Goal: Task Accomplishment & Management: Manage account settings

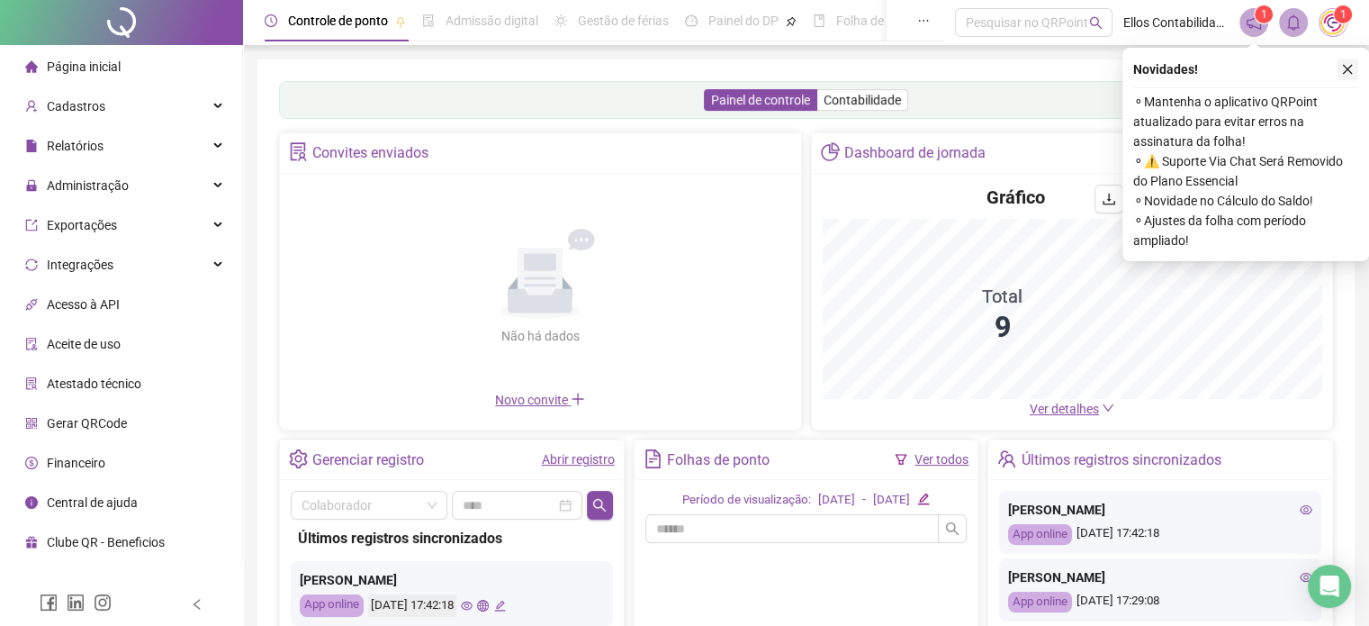
click at [1354, 68] on button "button" at bounding box center [1348, 70] width 22 height 22
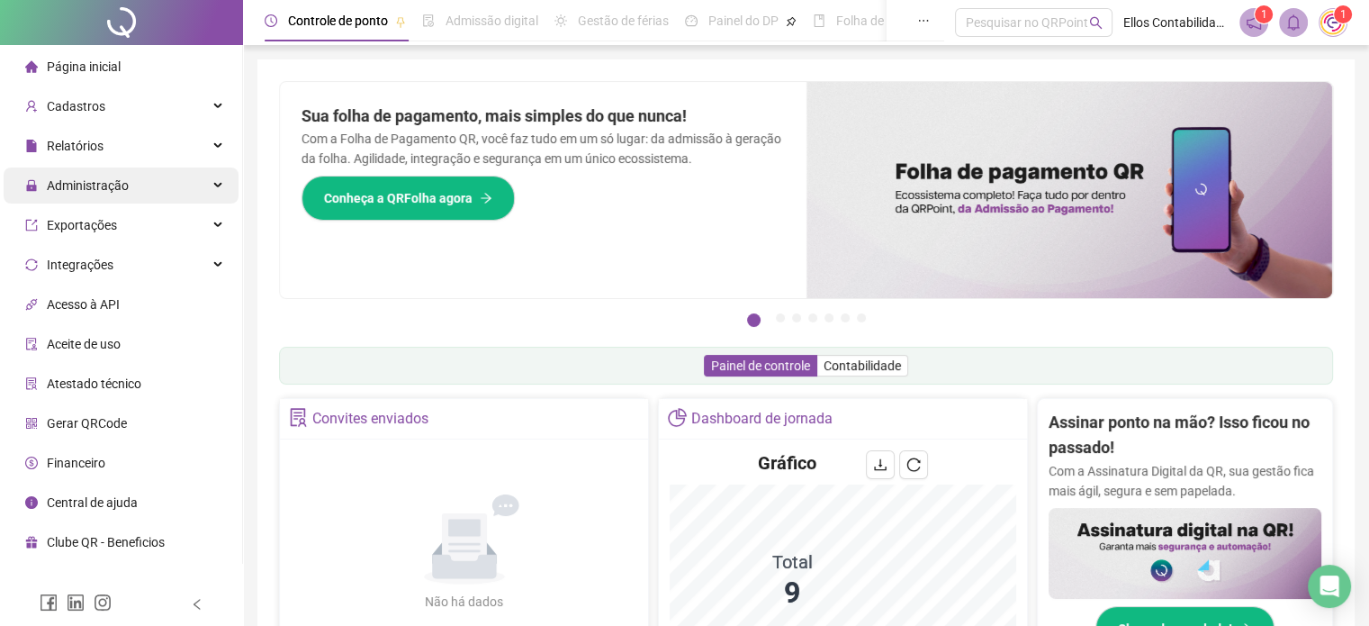
click at [87, 187] on span "Administração" at bounding box center [88, 185] width 82 height 14
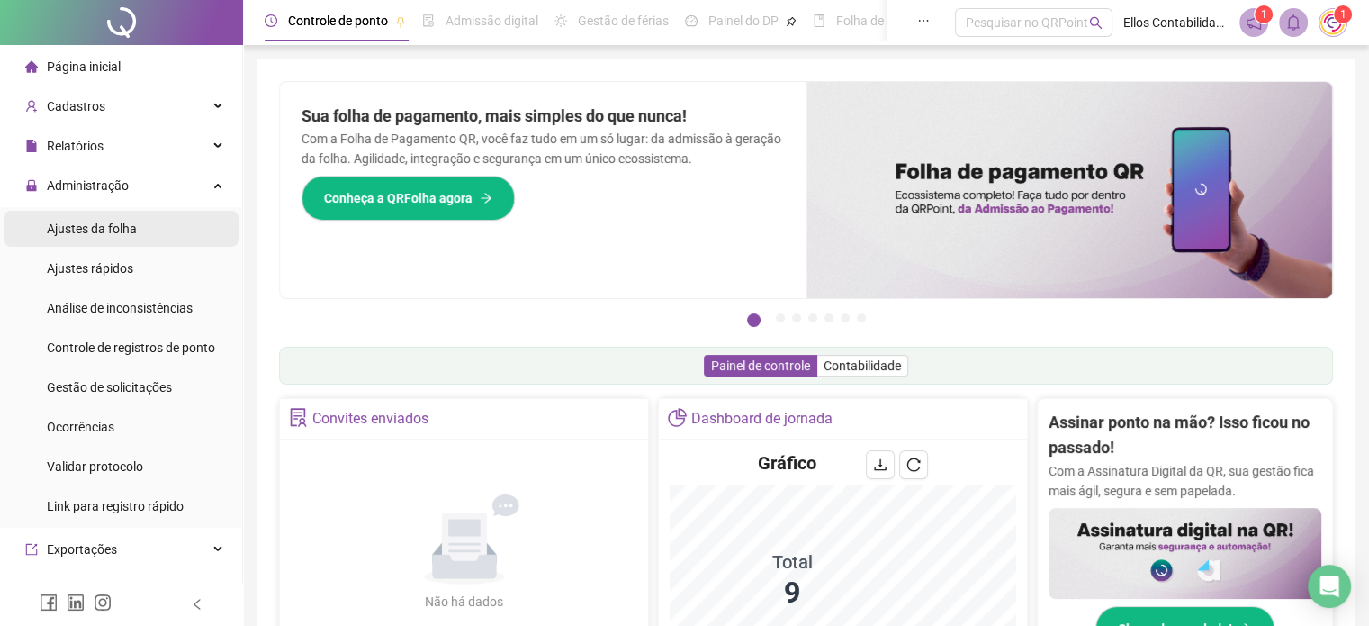
click at [86, 234] on span "Ajustes da folha" at bounding box center [92, 228] width 90 height 14
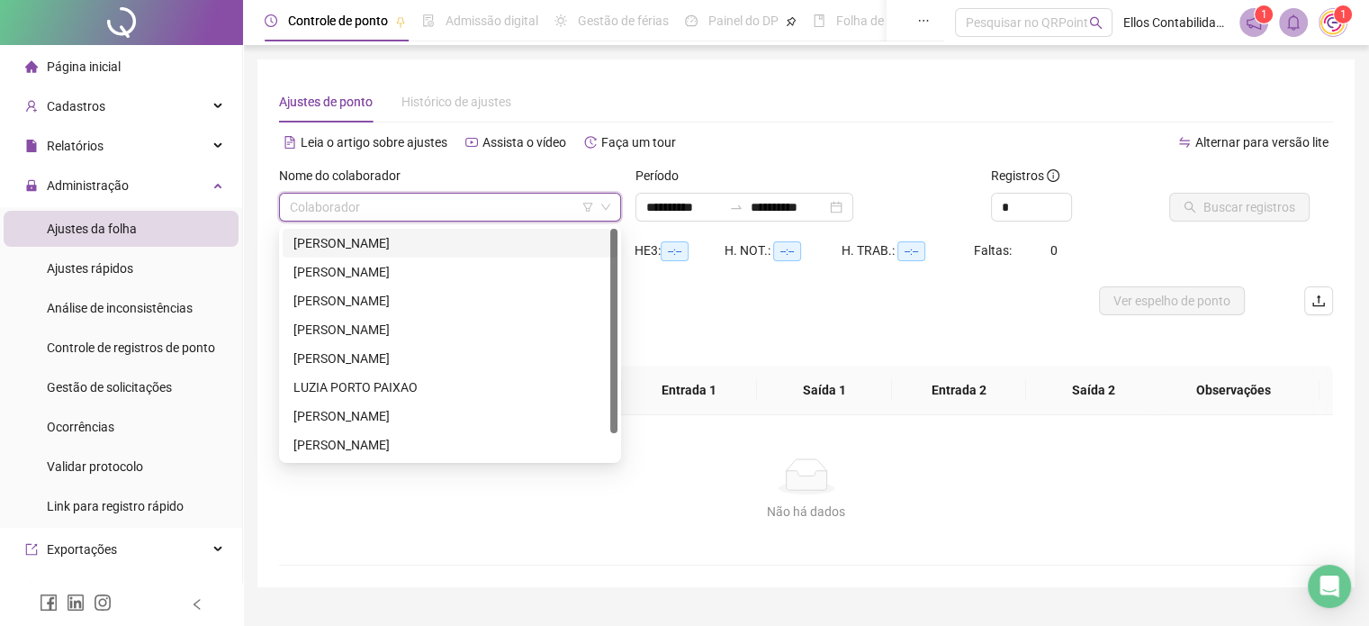
click at [526, 201] on input "search" at bounding box center [442, 207] width 304 height 27
click at [373, 301] on div "[PERSON_NAME]" at bounding box center [449, 301] width 313 height 20
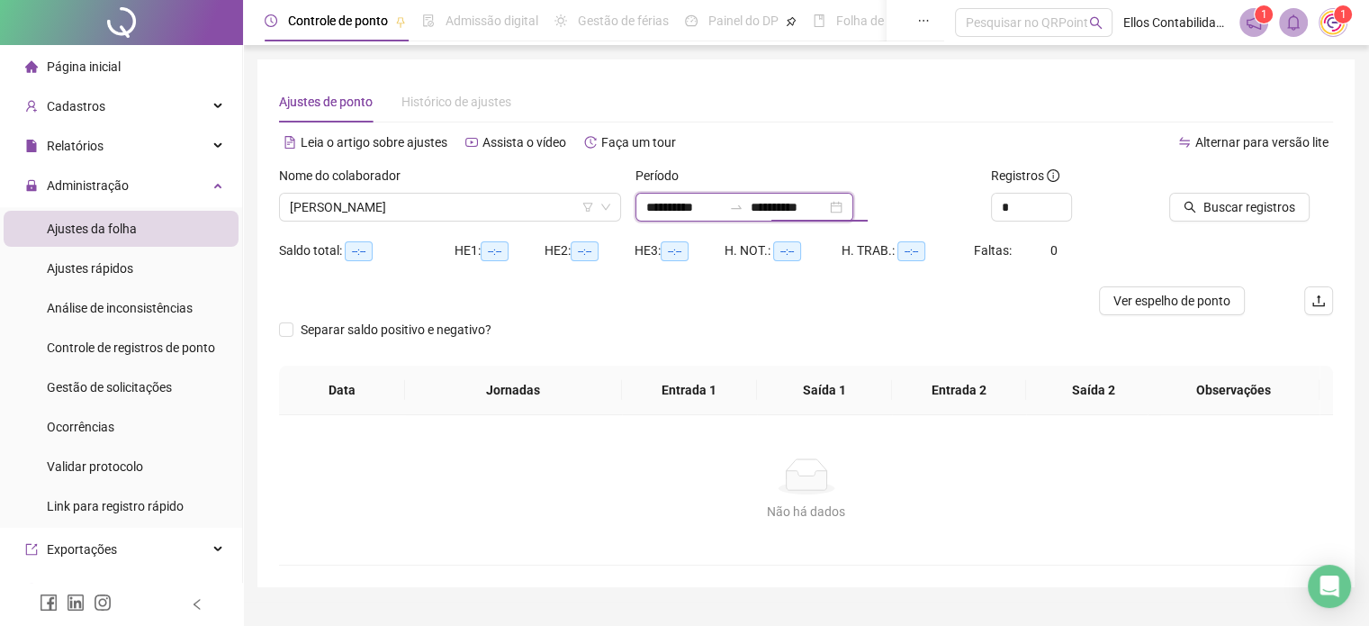
click at [802, 204] on input "**********" at bounding box center [789, 207] width 76 height 20
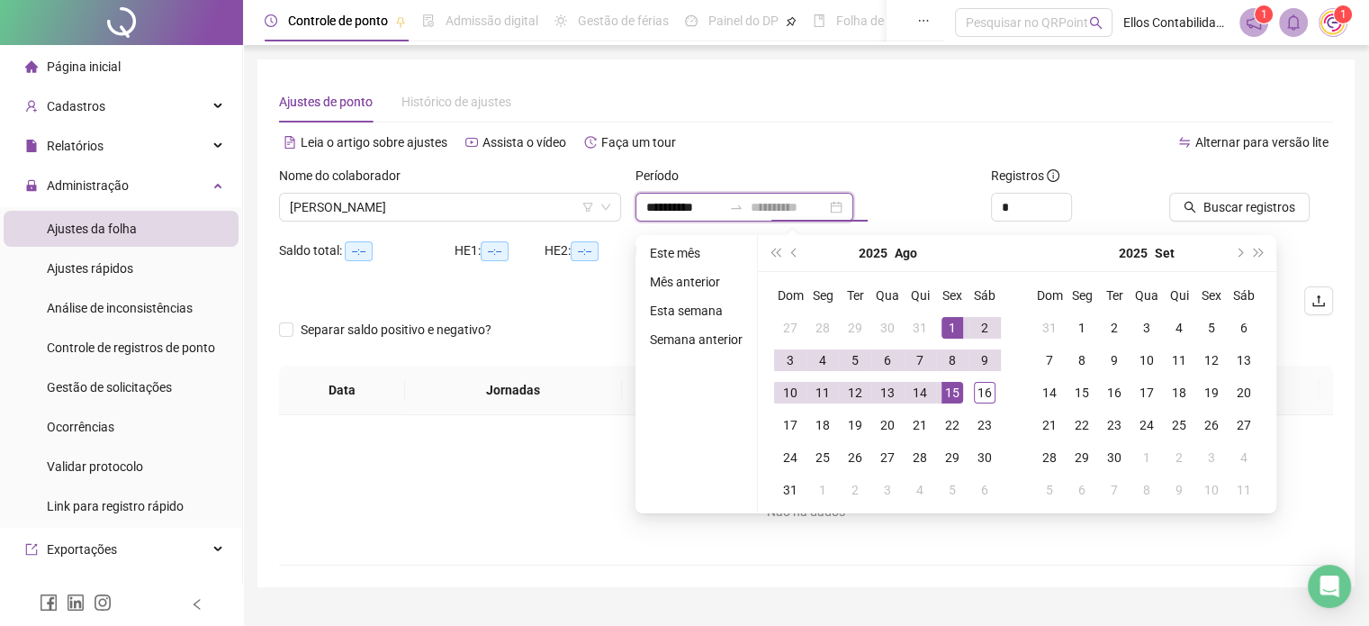
type input "**********"
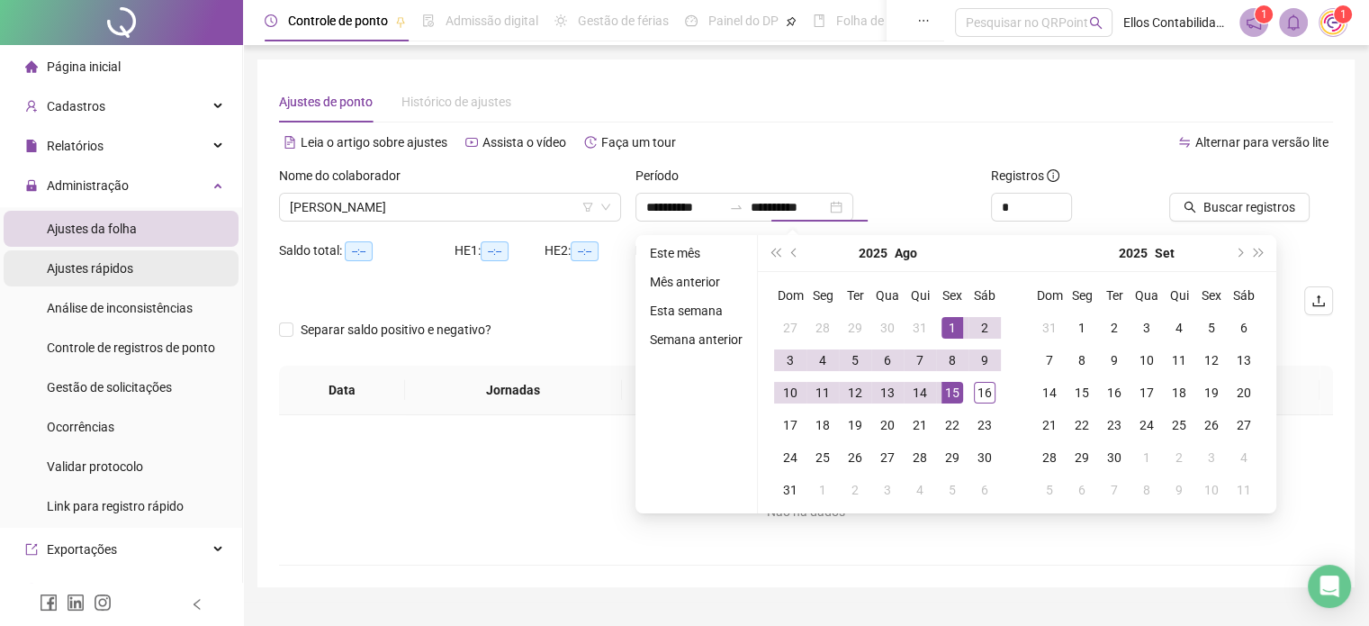
click at [112, 262] on span "Ajustes rápidos" at bounding box center [90, 268] width 86 height 14
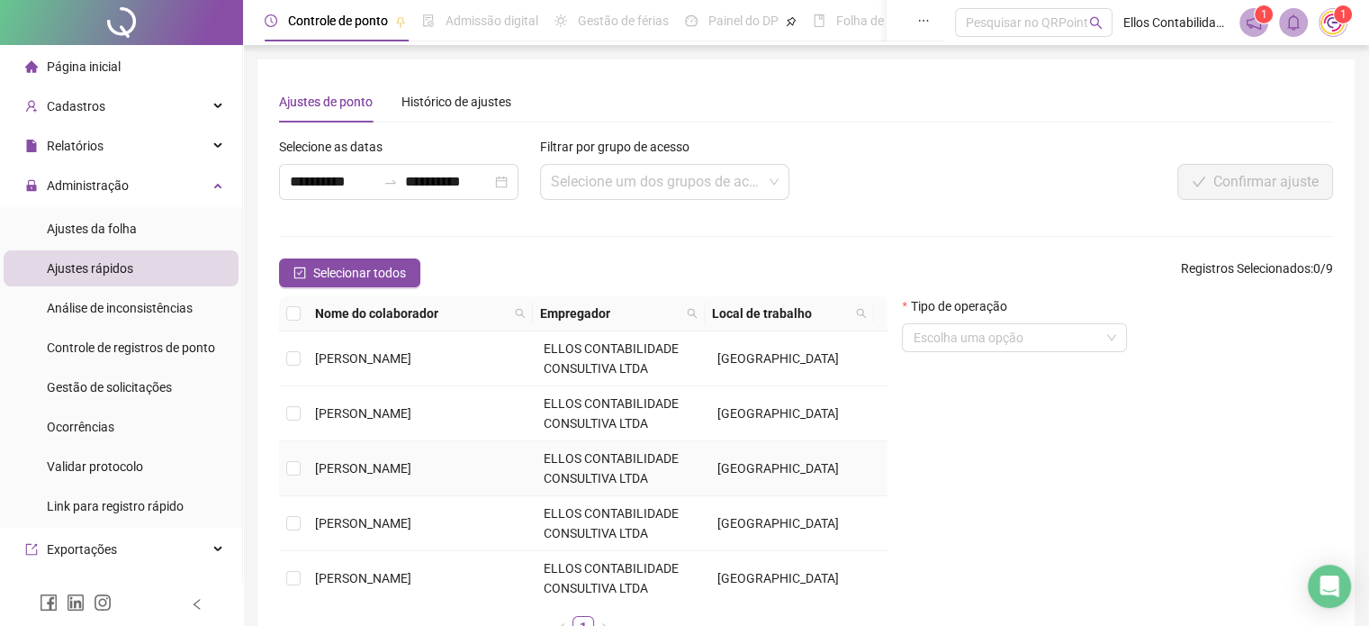
click at [303, 465] on td at bounding box center [293, 468] width 29 height 55
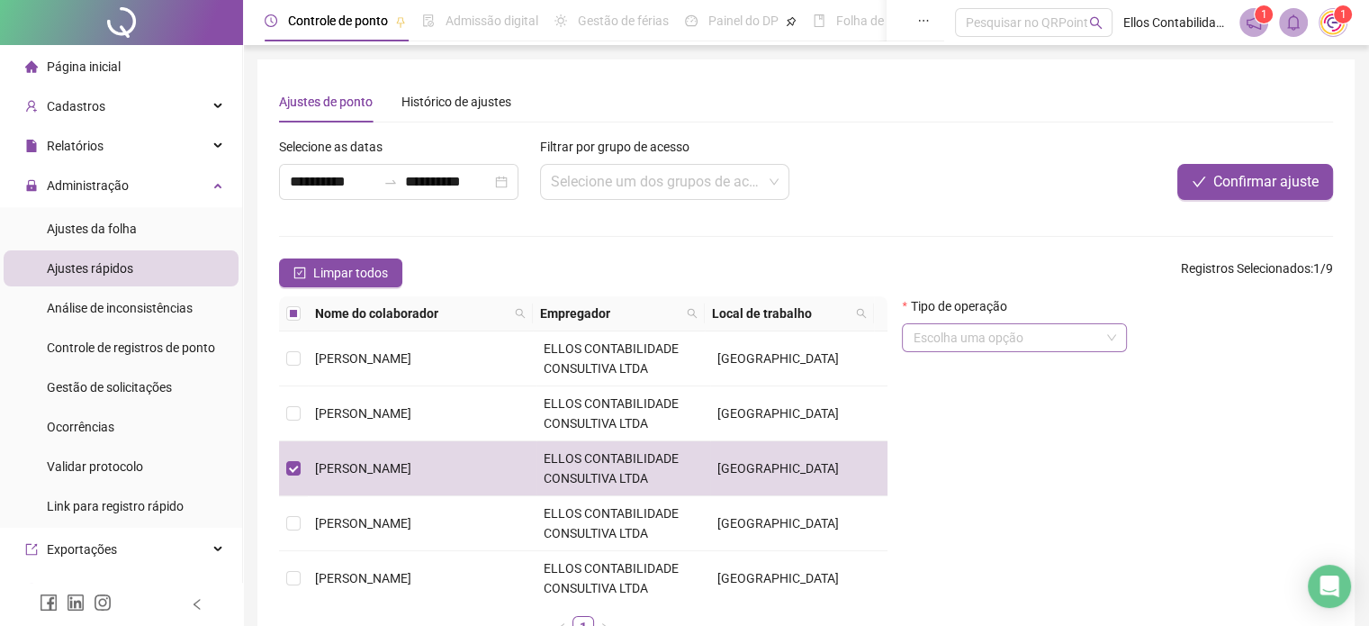
click at [1055, 339] on input "search" at bounding box center [1006, 337] width 187 height 27
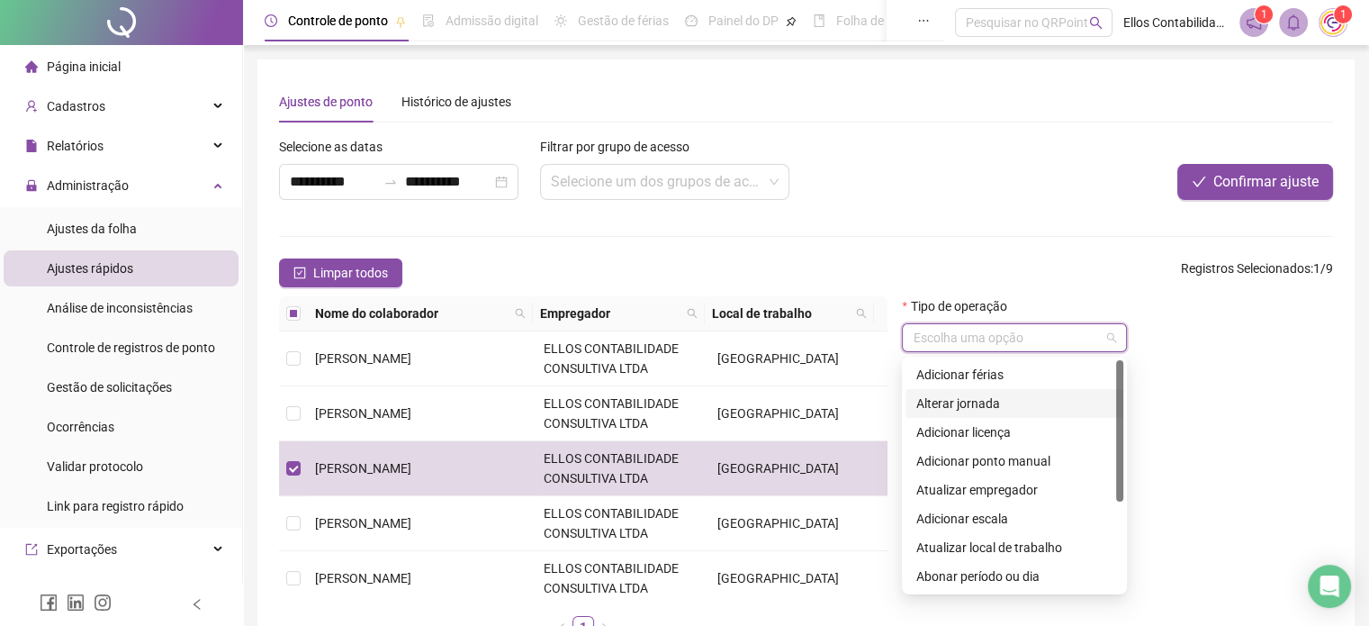
click at [1029, 406] on div "Alterar jornada" at bounding box center [1015, 403] width 196 height 20
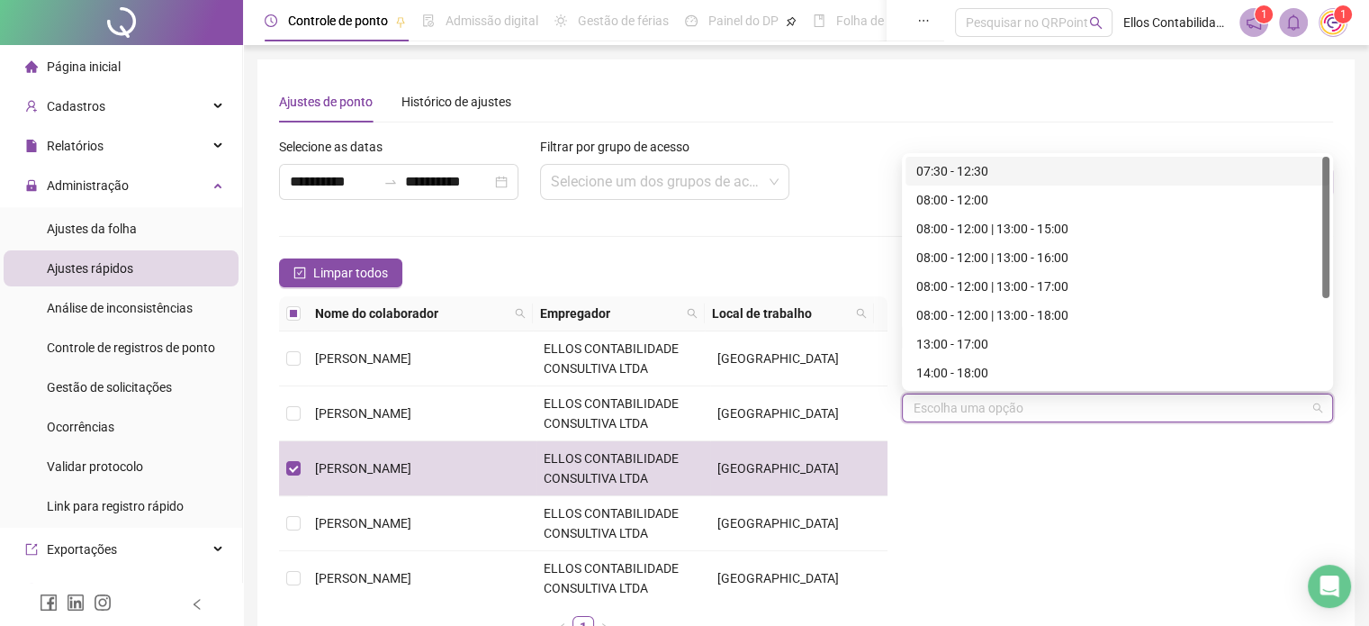
click at [1029, 406] on input "search" at bounding box center [1109, 407] width 393 height 27
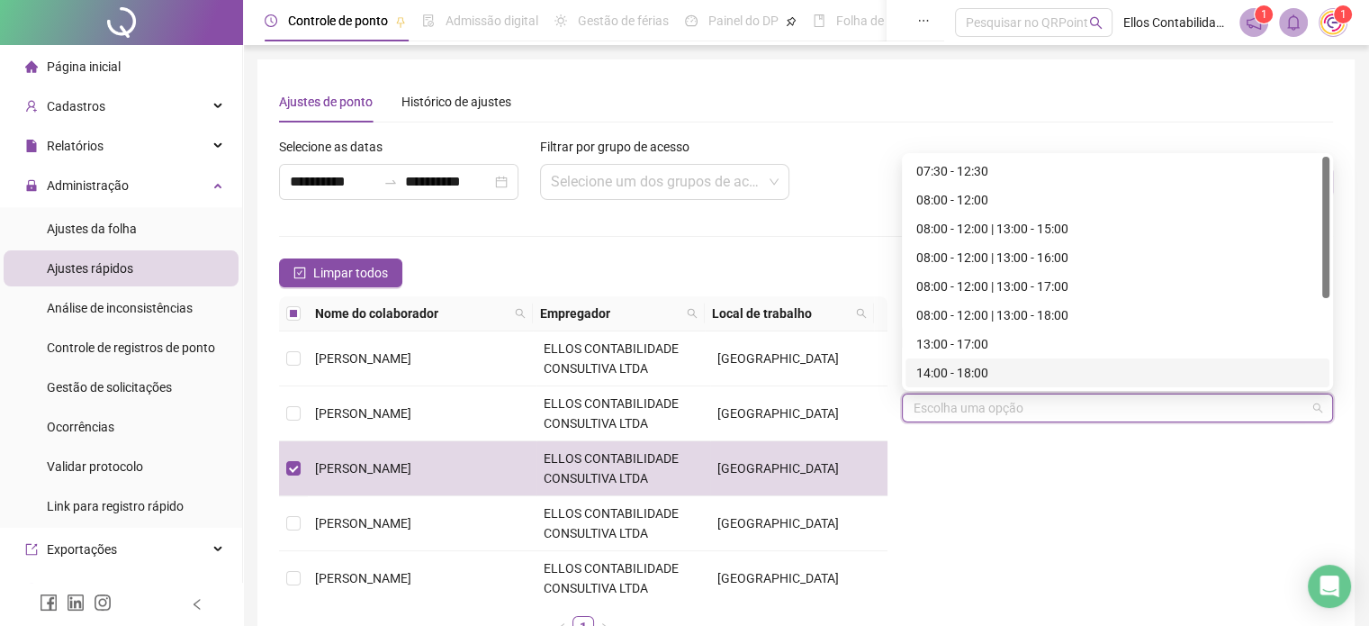
click at [1032, 507] on div "Tipo de operação Alterar jornada Selecione a nova jornada Escolha uma opção" at bounding box center [1118, 474] width 446 height 356
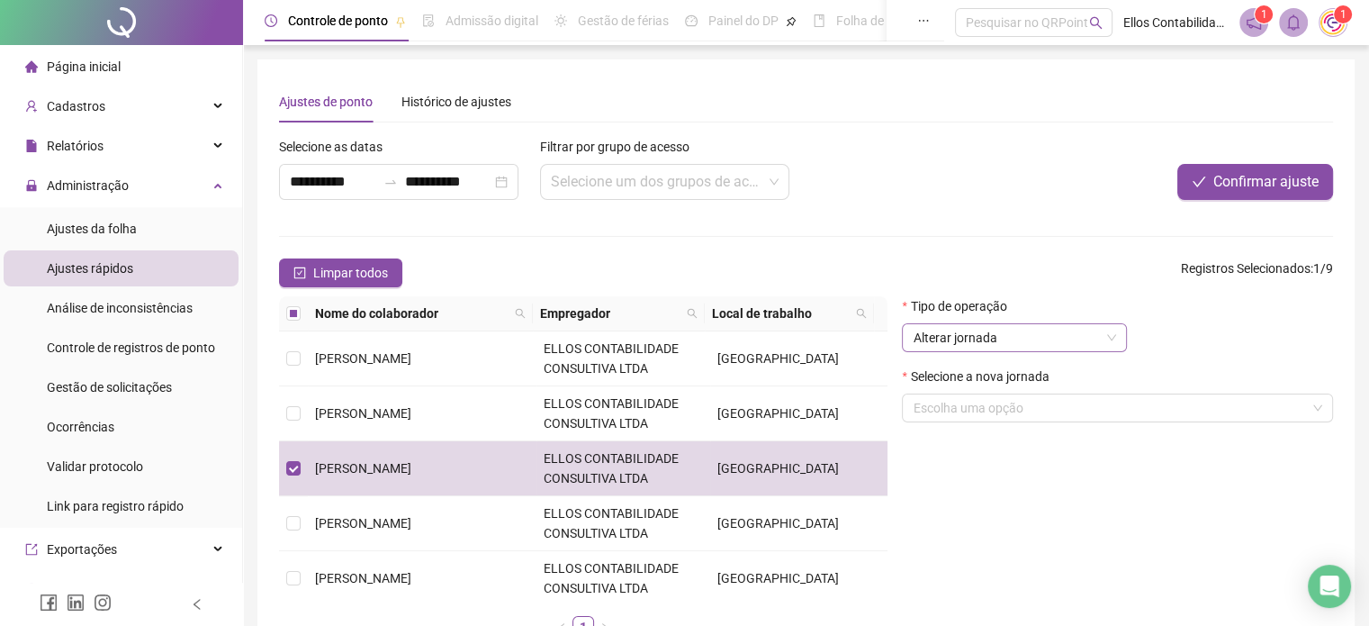
click at [977, 336] on span "Alterar jornada" at bounding box center [1014, 337] width 203 height 27
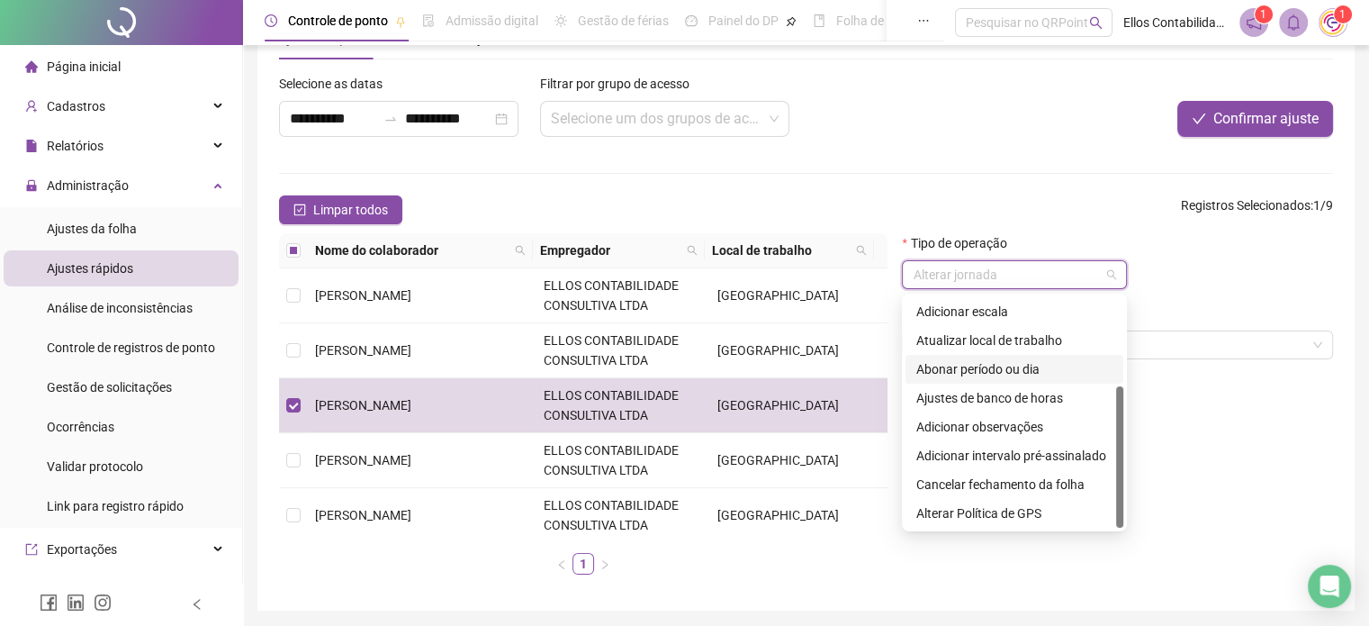
scroll to position [143, 0]
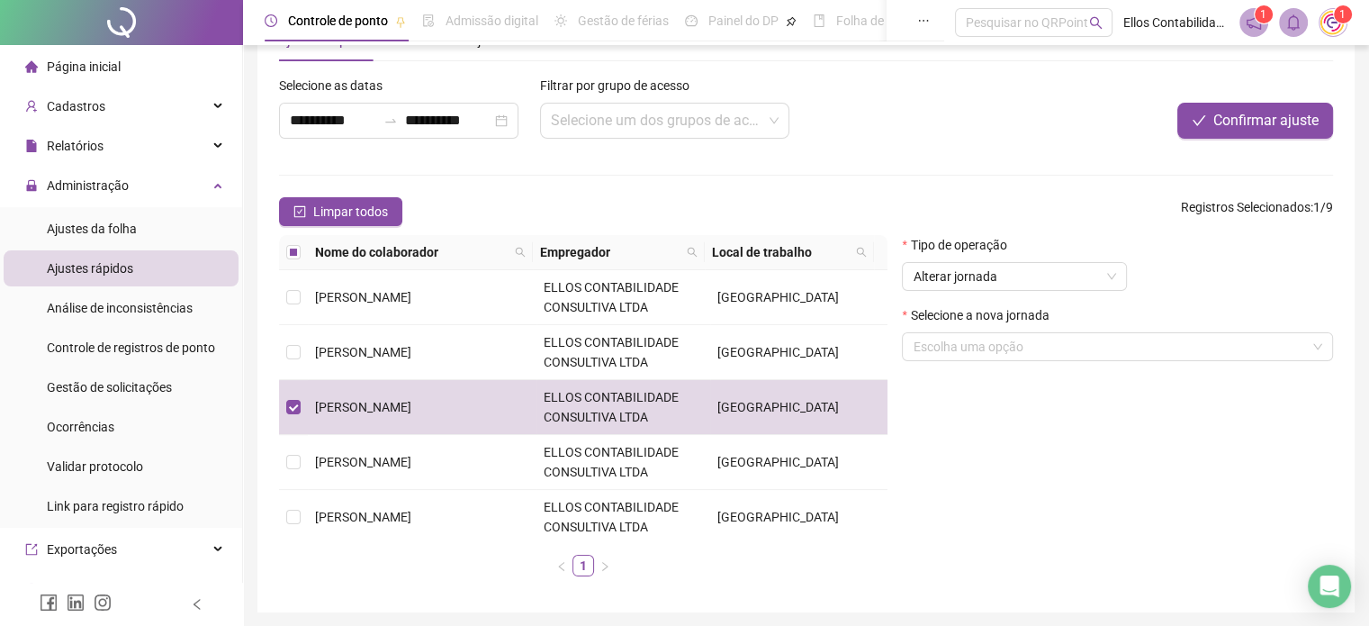
click at [929, 96] on div at bounding box center [1113, 89] width 439 height 27
click at [65, 140] on span "Relatórios" at bounding box center [75, 146] width 57 height 14
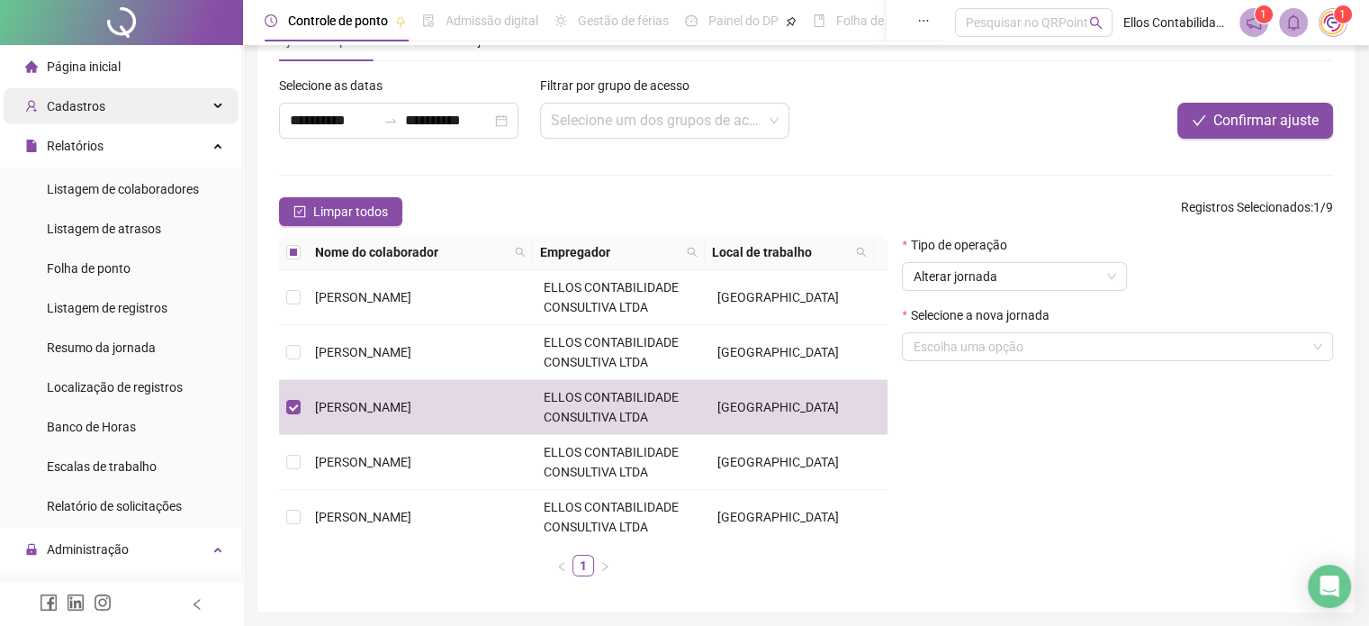
click at [70, 105] on span "Cadastros" at bounding box center [76, 106] width 59 height 14
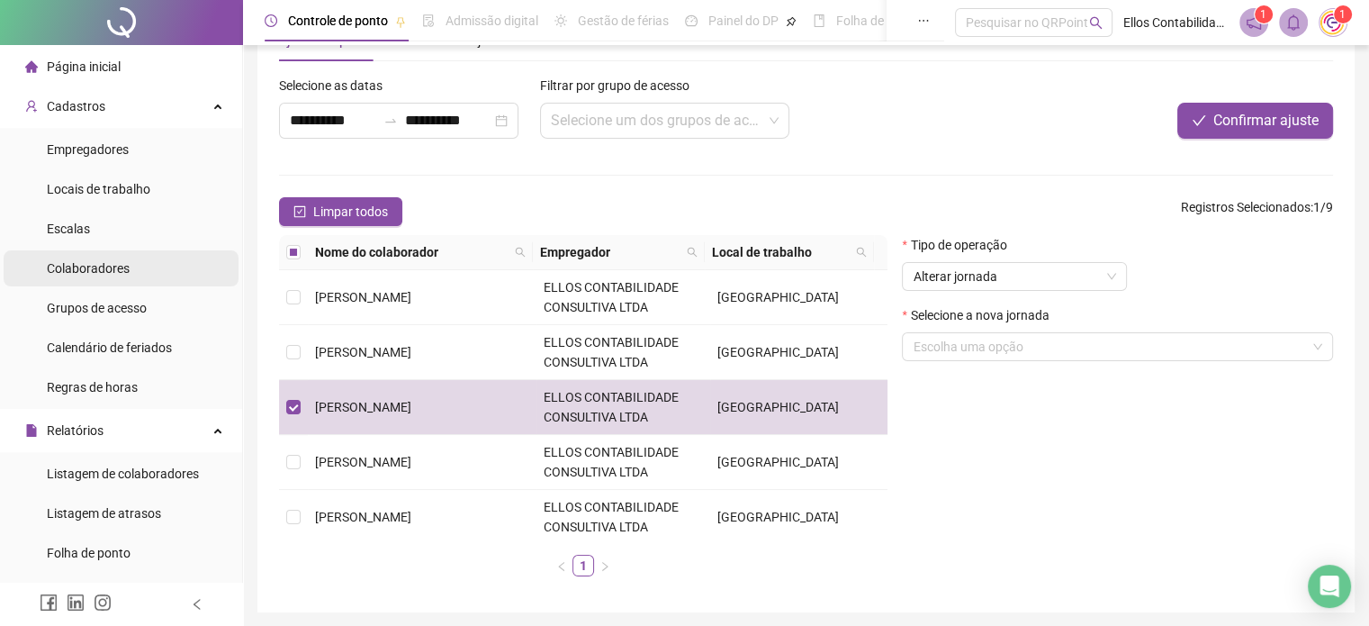
click at [102, 274] on span "Colaboradores" at bounding box center [88, 268] width 83 height 14
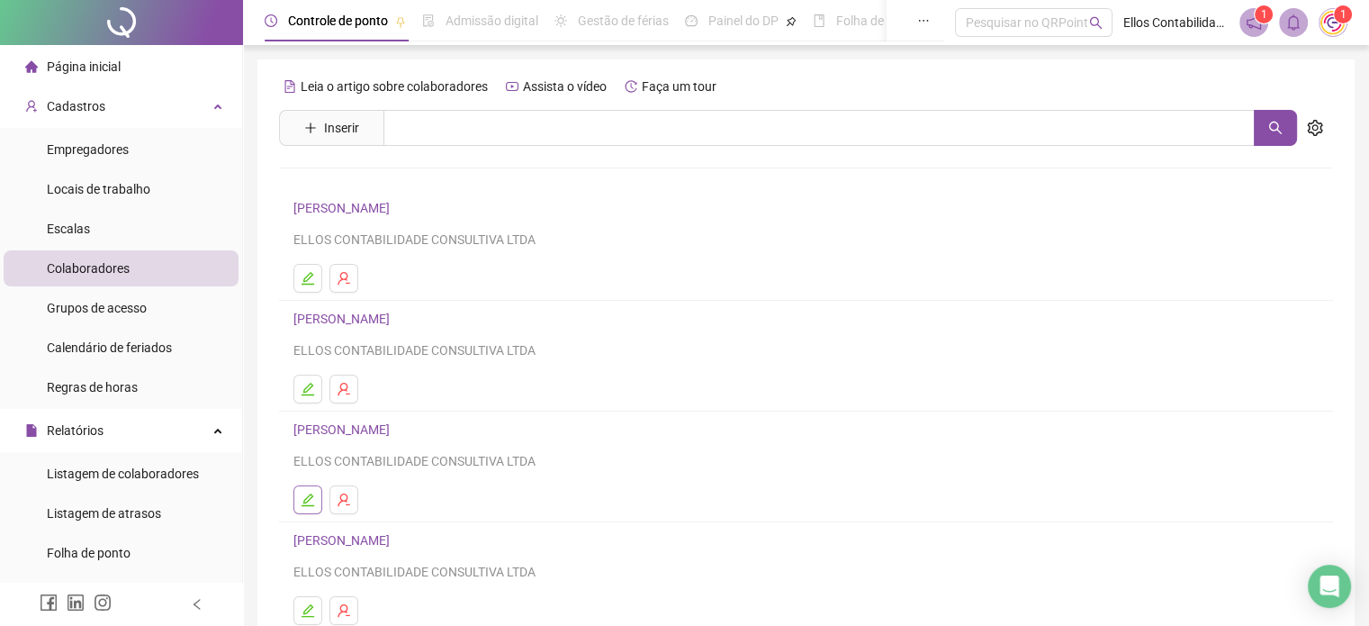
click at [317, 502] on button "button" at bounding box center [307, 499] width 29 height 29
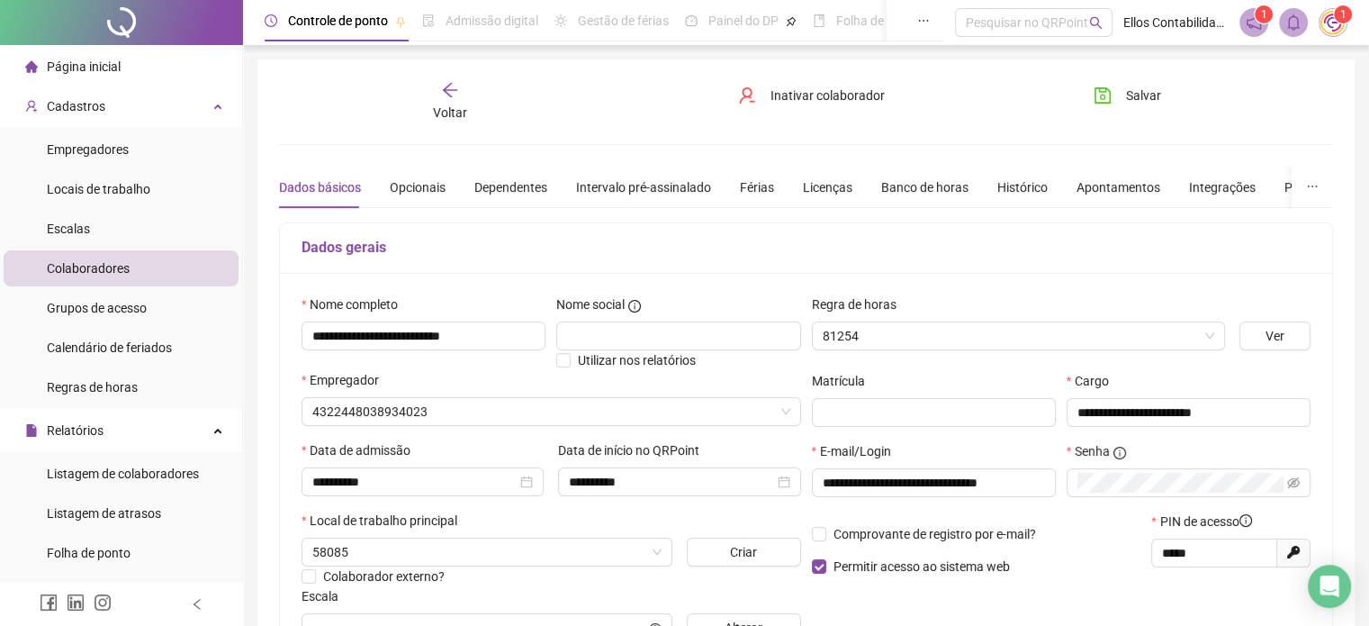
type input "**********"
click at [904, 187] on div "Banco de horas" at bounding box center [924, 187] width 87 height 20
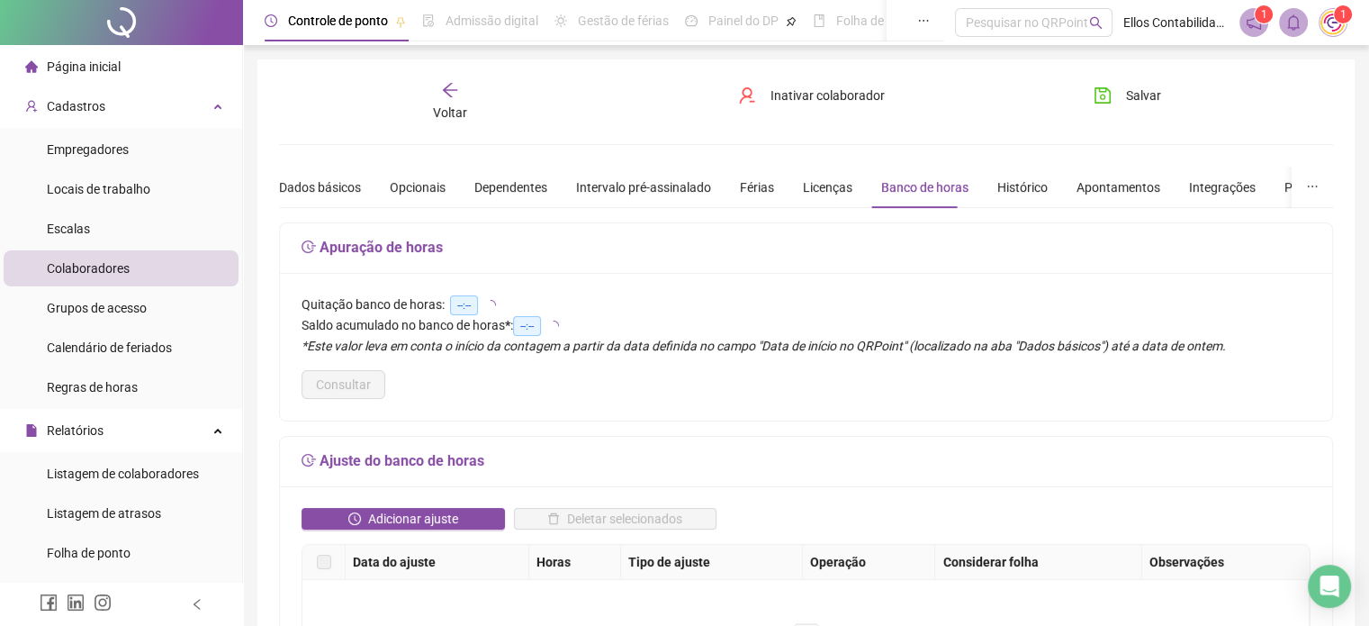
type input "**********"
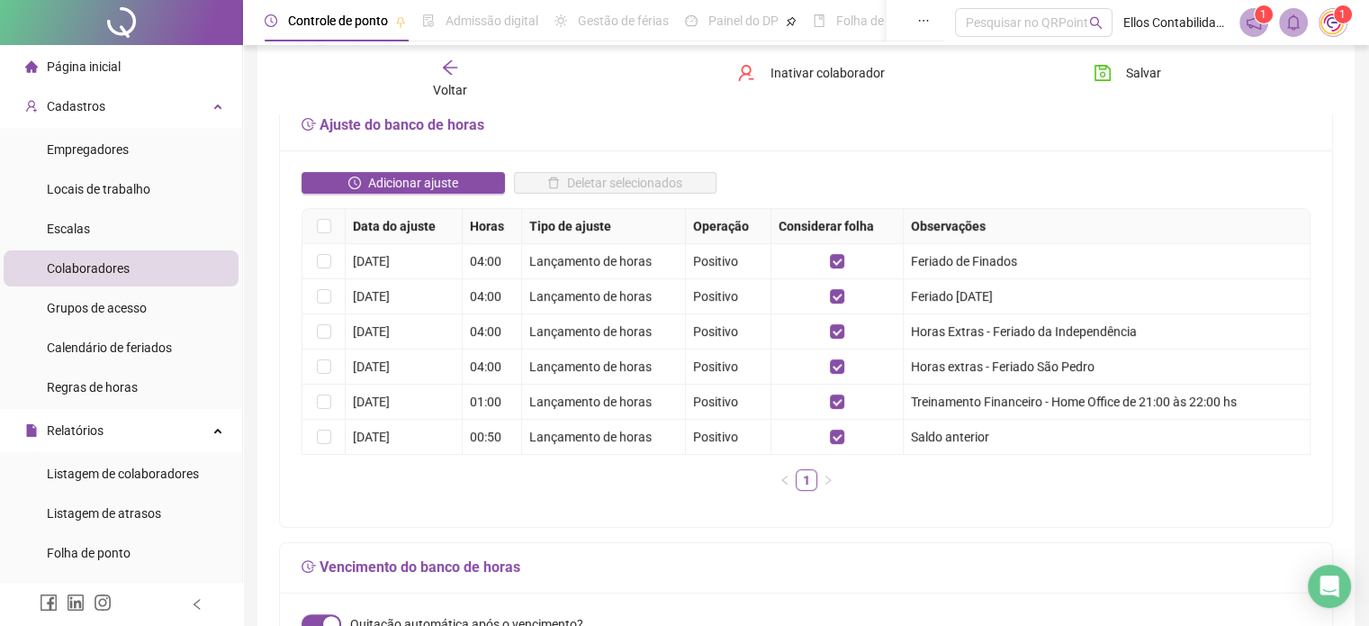
scroll to position [338, 0]
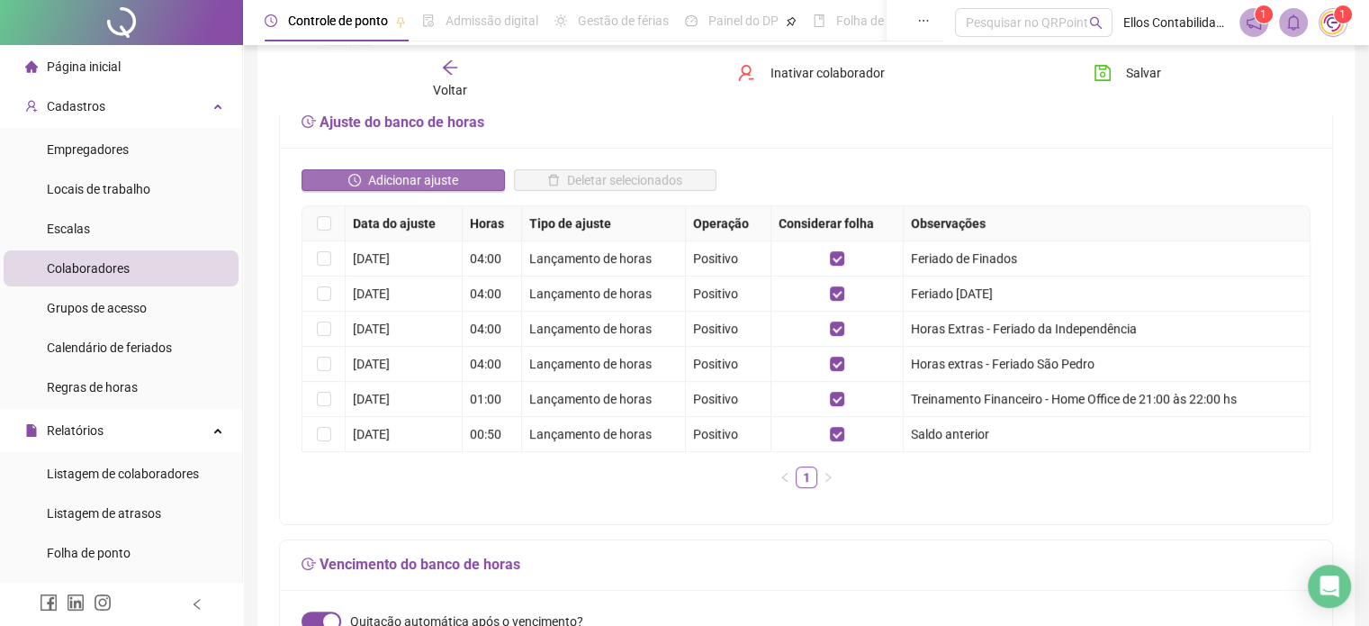
click at [424, 183] on span "Adicionar ajuste" at bounding box center [413, 180] width 90 height 20
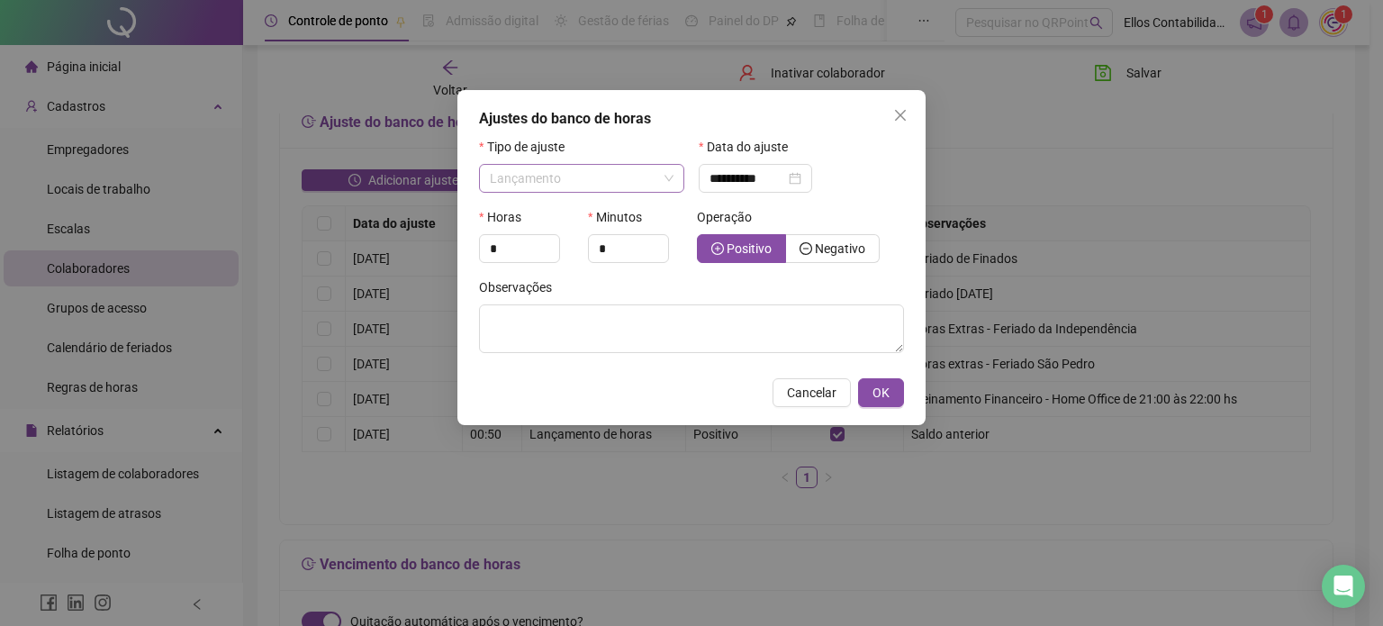
click at [594, 184] on span "Lançamento" at bounding box center [582, 178] width 184 height 27
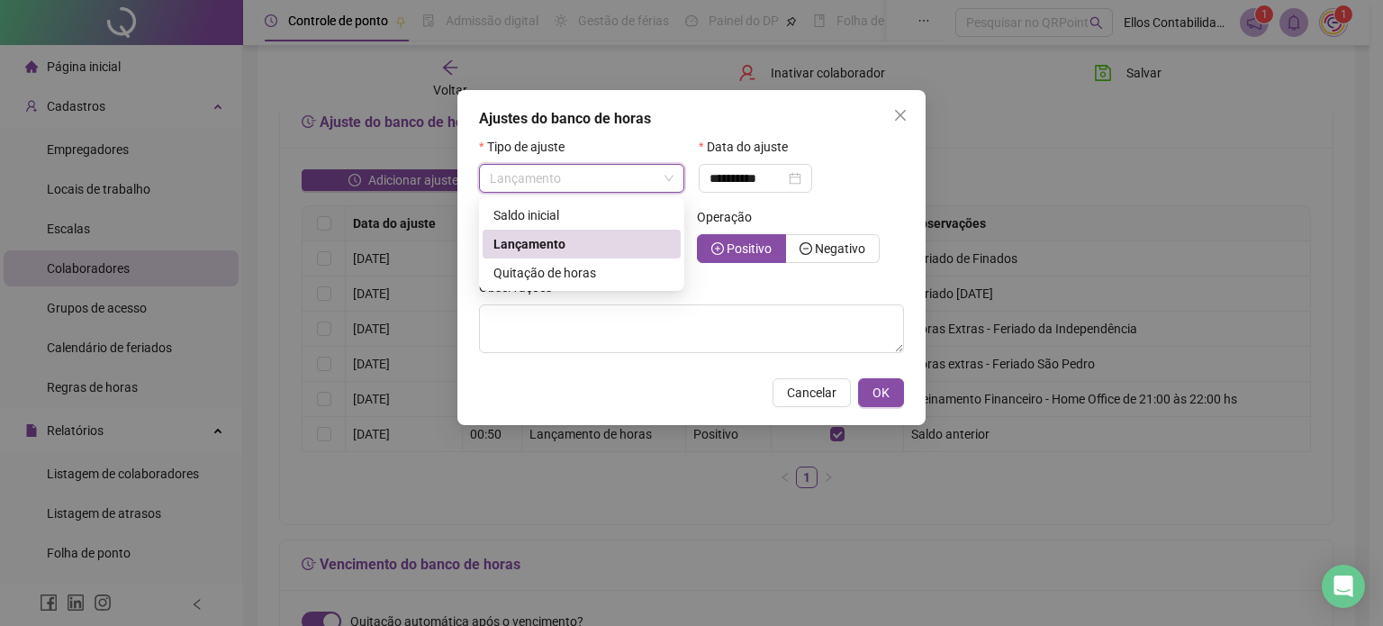
click at [569, 239] on div "Lançamento" at bounding box center [581, 244] width 176 height 20
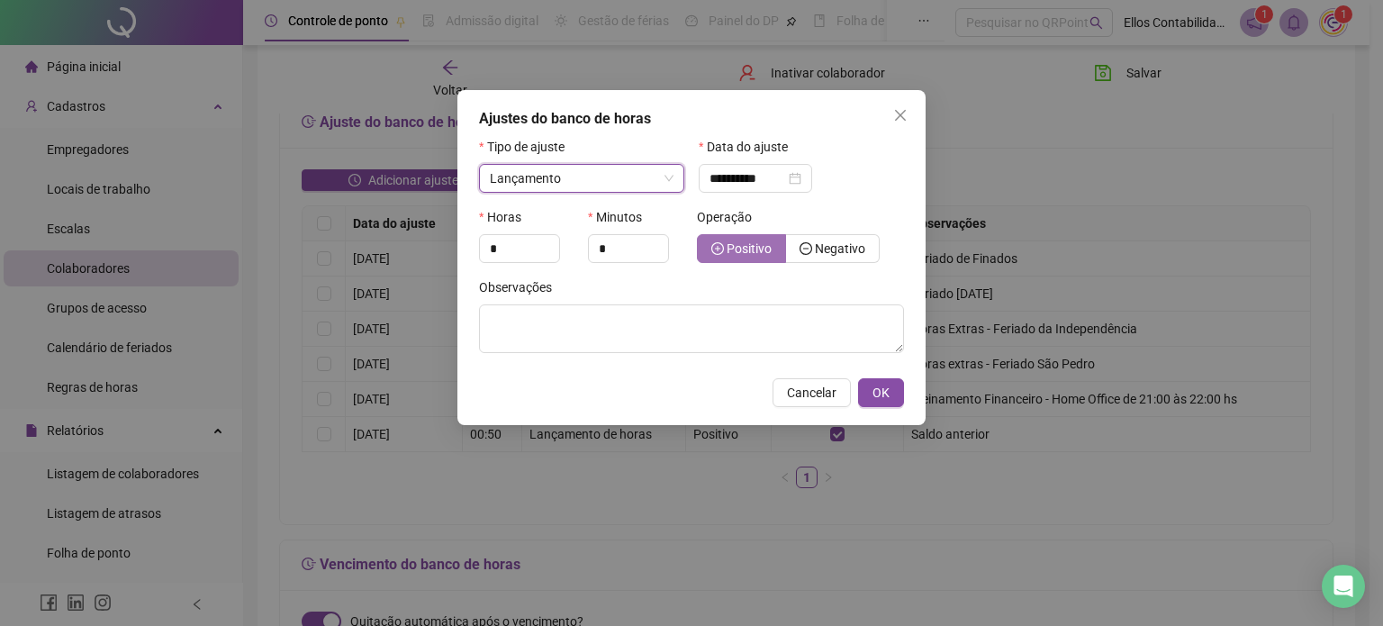
click at [756, 255] on span "Positivo" at bounding box center [749, 248] width 45 height 14
drag, startPoint x: 507, startPoint y: 255, endPoint x: 415, endPoint y: 262, distance: 92.1
click at [415, 262] on div "**********" at bounding box center [691, 313] width 1383 height 626
type input "*"
click at [616, 320] on textarea at bounding box center [691, 328] width 425 height 49
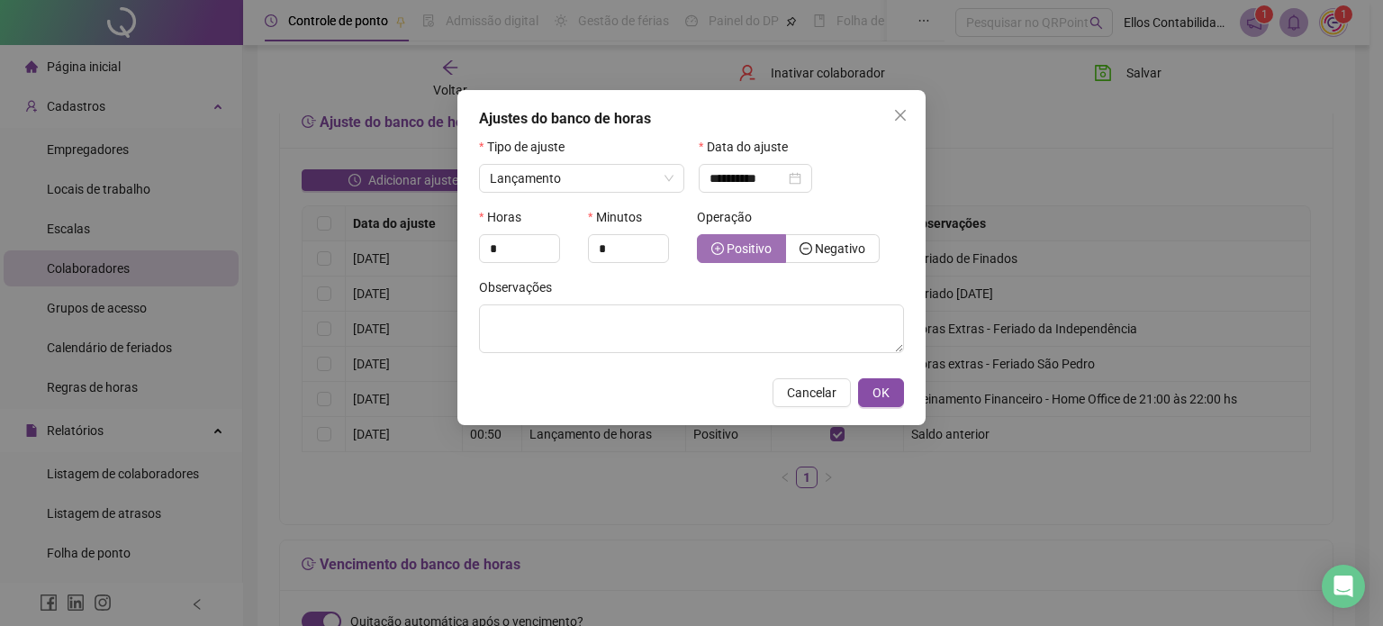
click at [742, 245] on span "Positivo" at bounding box center [749, 248] width 45 height 14
click at [667, 323] on textarea at bounding box center [691, 328] width 425 height 49
click at [536, 313] on textarea "**********" at bounding box center [691, 328] width 425 height 49
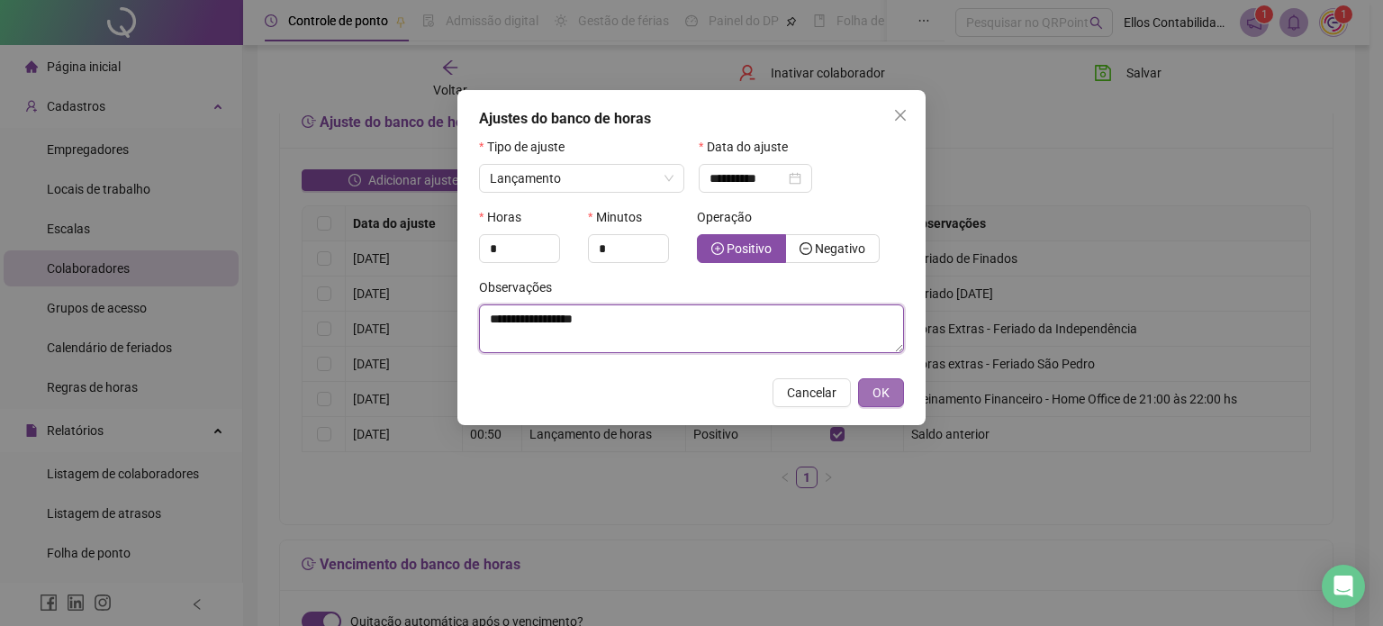
type textarea "**********"
click at [873, 400] on span "OK" at bounding box center [880, 393] width 17 height 20
